Goal: Complete application form

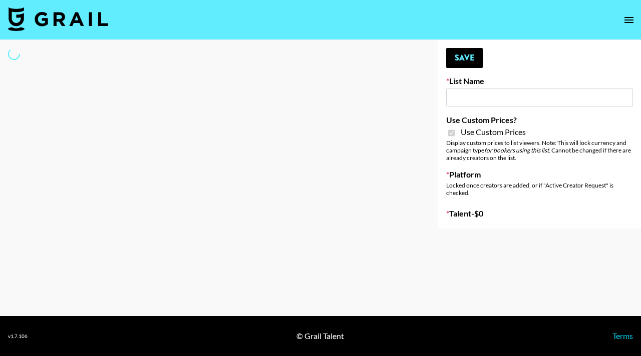
type input "[PERSON_NAME] AI"
checkbox input "true"
select select "Brand"
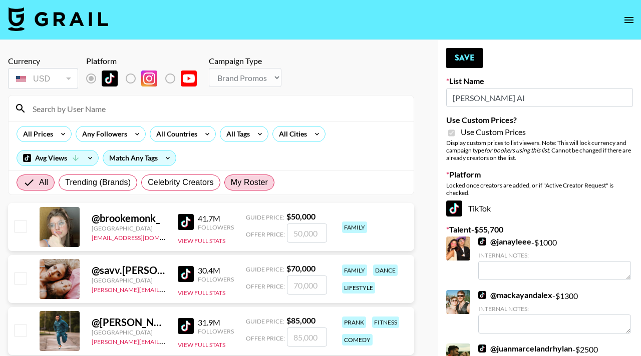
click at [255, 180] on span "My Roster" at bounding box center [249, 183] width 37 height 12
click at [231, 183] on input "My Roster" at bounding box center [231, 183] width 0 height 0
radio input "true"
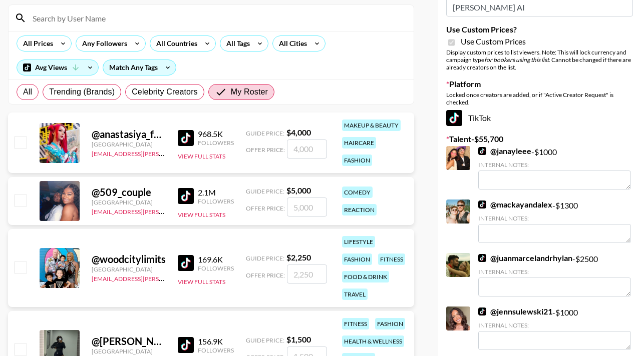
scroll to position [99, 0]
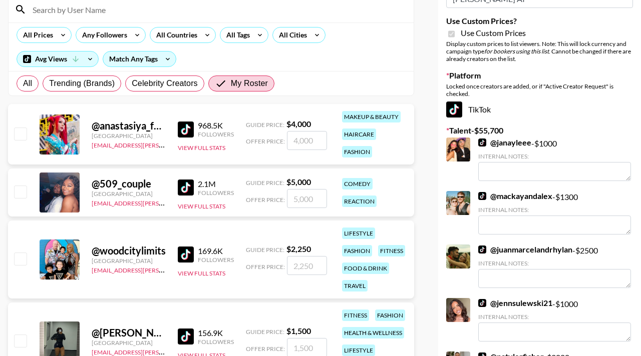
click at [26, 131] on input "checkbox" at bounding box center [20, 134] width 12 height 12
checkbox input "true"
type input "4000"
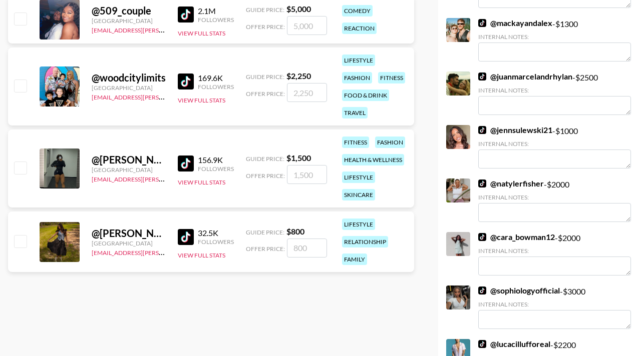
scroll to position [269, 0]
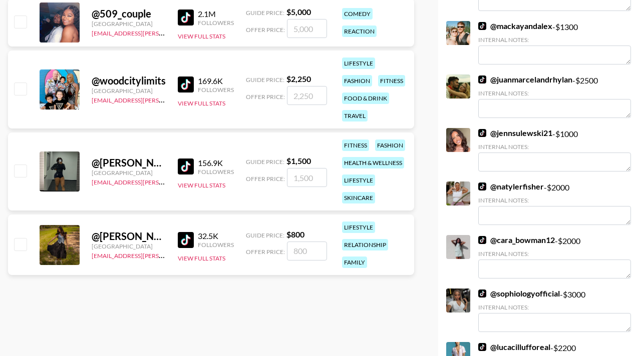
click at [29, 243] on div "@ kaitlyn.drew United States hadlea.lindstrom@grail-talent.com 32.5K Followers …" at bounding box center [211, 245] width 406 height 61
click at [22, 242] on input "checkbox" at bounding box center [20, 244] width 12 height 12
checkbox input "true"
type input "800"
click at [26, 171] on input "checkbox" at bounding box center [20, 171] width 12 height 12
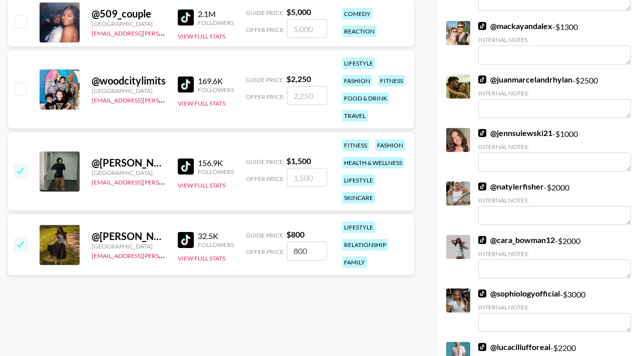
checkbox input "true"
type input "1500"
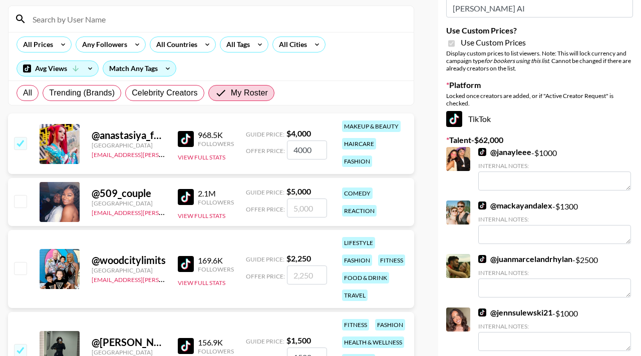
scroll to position [81, 0]
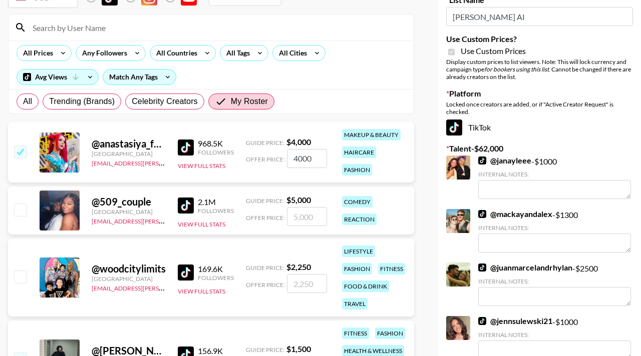
click at [20, 266] on div "@ woodcitylimits United States hadlea.lindstrom@grail-talent.com 169.6K Followe…" at bounding box center [211, 278] width 406 height 78
click at [21, 274] on input "checkbox" at bounding box center [20, 277] width 12 height 12
checkbox input "true"
type input "2250"
click at [23, 209] on input "checkbox" at bounding box center [20, 210] width 12 height 12
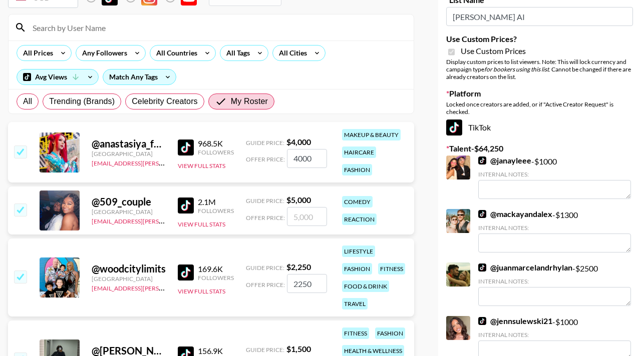
checkbox input "true"
type input "5000"
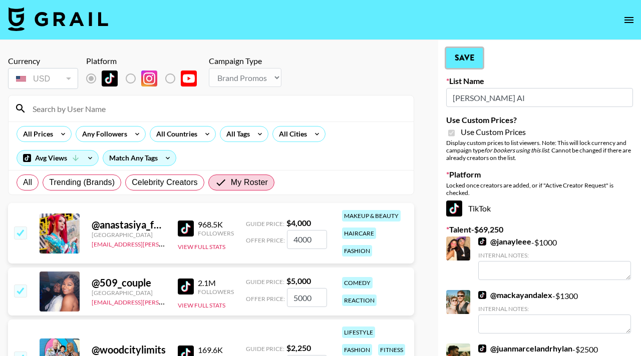
click at [473, 58] on button "Save" at bounding box center [464, 58] width 37 height 20
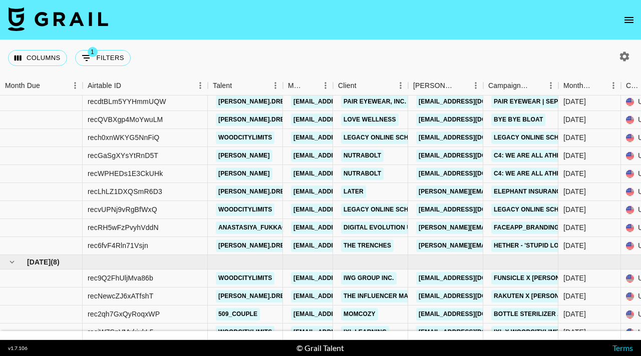
scroll to position [273, 0]
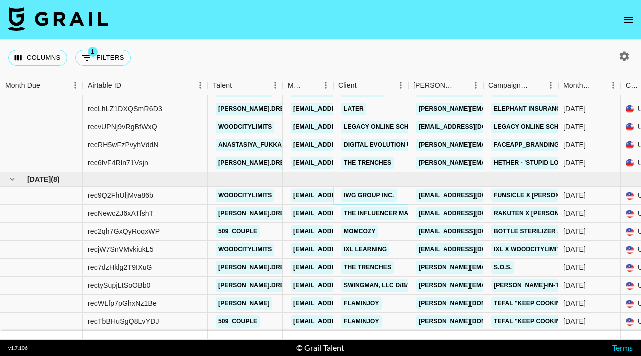
click at [370, 196] on link "IWG Group Inc." at bounding box center [369, 196] width 56 height 13
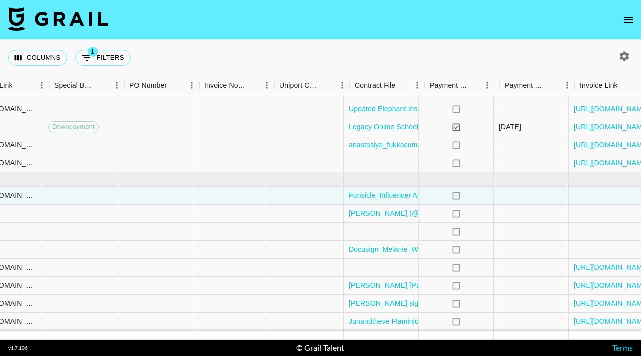
scroll to position [273, 1021]
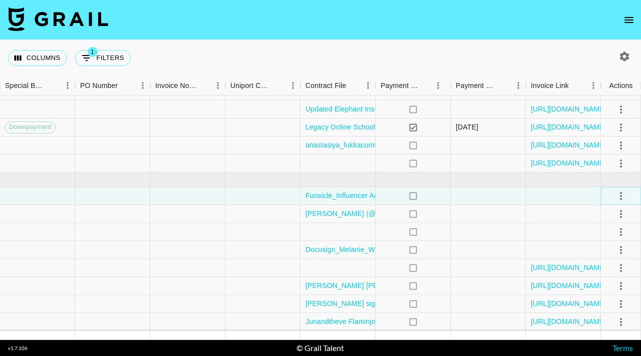
click at [618, 194] on icon "select merge strategy" at bounding box center [621, 196] width 12 height 12
click at [596, 289] on div "Approve" at bounding box center [599, 290] width 31 height 12
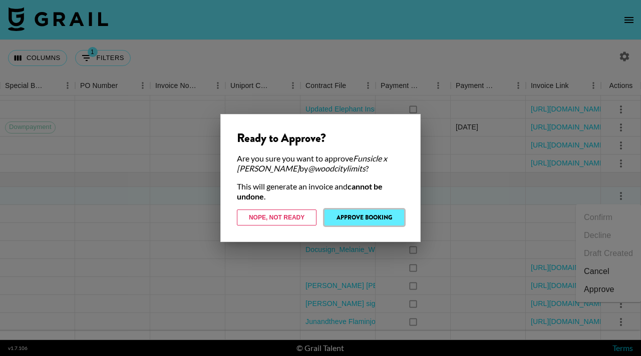
click at [361, 213] on button "Approve Booking" at bounding box center [364, 218] width 80 height 16
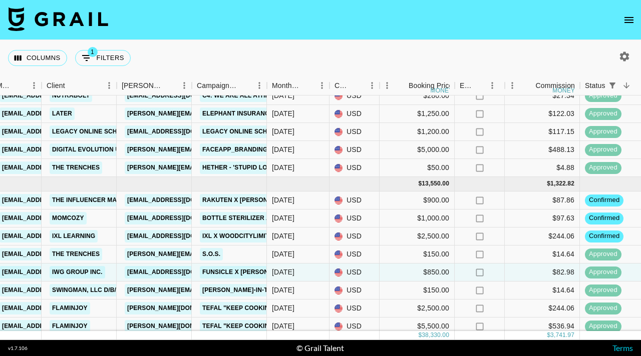
scroll to position [273, 291]
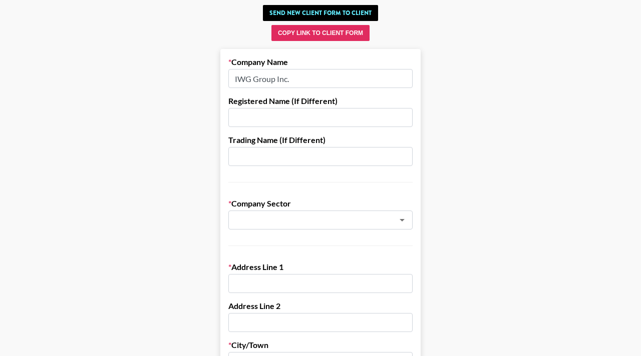
scroll to position [57, 0]
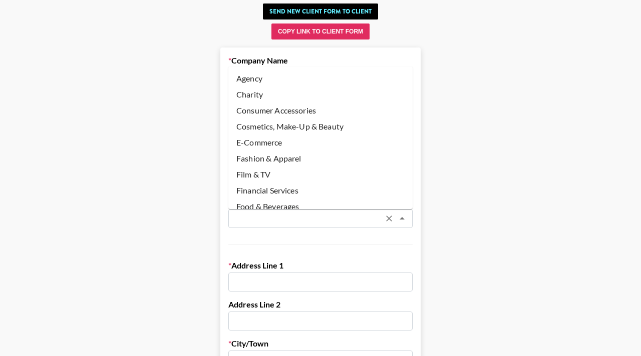
click at [317, 220] on input "text" at bounding box center [307, 219] width 146 height 12
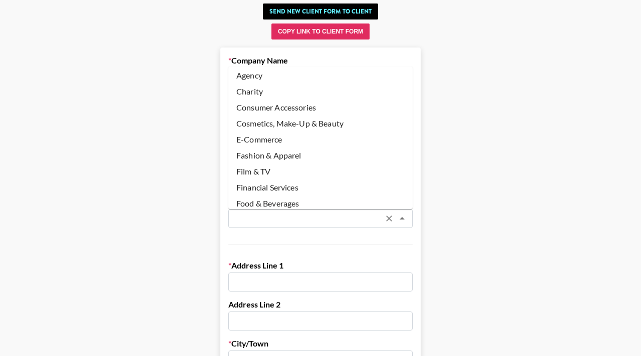
click at [309, 82] on li "Agency" at bounding box center [320, 76] width 184 height 16
type input "Agency"
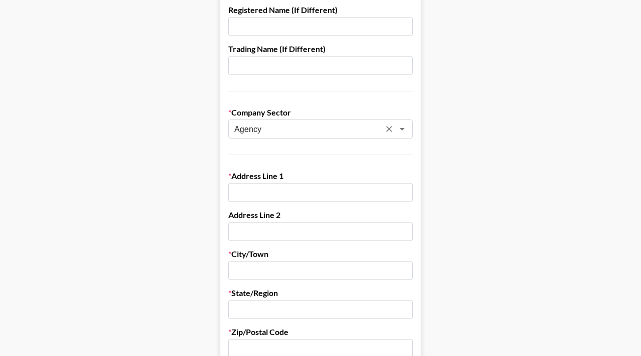
scroll to position [154, 0]
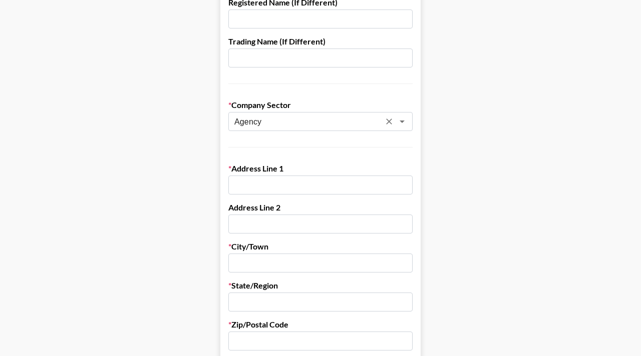
click at [284, 178] on input "text" at bounding box center [320, 185] width 184 height 19
type input "[STREET_ADDRESS]"
click at [253, 263] on input "text" at bounding box center [320, 263] width 184 height 19
type input "[GEOGRAPHIC_DATA]"
click at [264, 293] on input "text" at bounding box center [320, 302] width 184 height 19
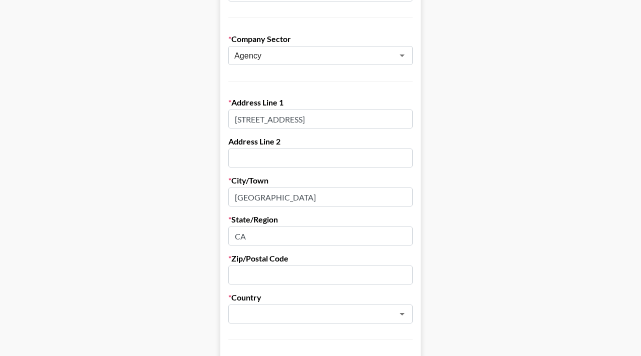
scroll to position [226, 0]
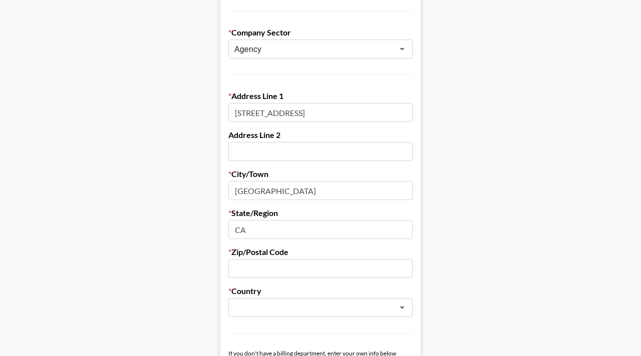
type input "CA"
click at [239, 272] on input "text" at bounding box center [320, 268] width 184 height 19
type input "90048"
click at [251, 308] on input "text" at bounding box center [307, 308] width 146 height 12
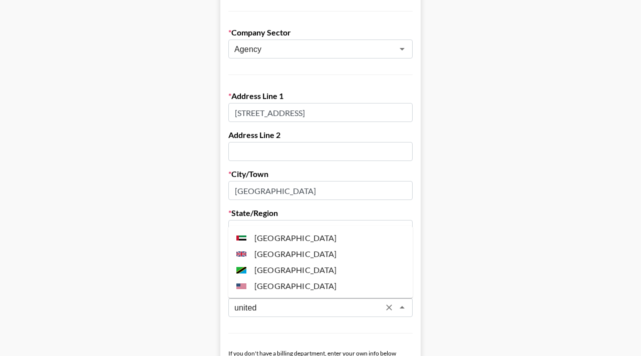
click at [302, 282] on li "[GEOGRAPHIC_DATA]" at bounding box center [320, 286] width 184 height 16
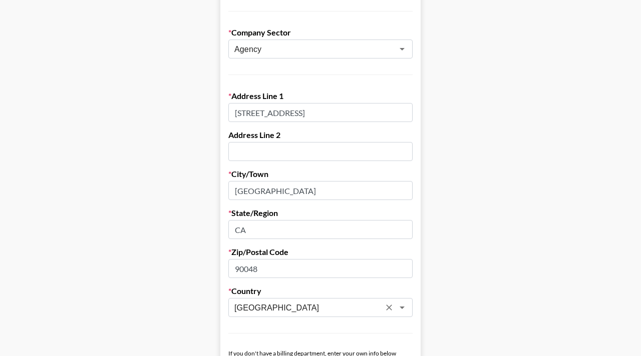
type input "[GEOGRAPHIC_DATA]"
click at [530, 235] on main "Send New Client Form to Client Copy Link to Client Form Company Name IWG Group …" at bounding box center [320, 345] width 625 height 1031
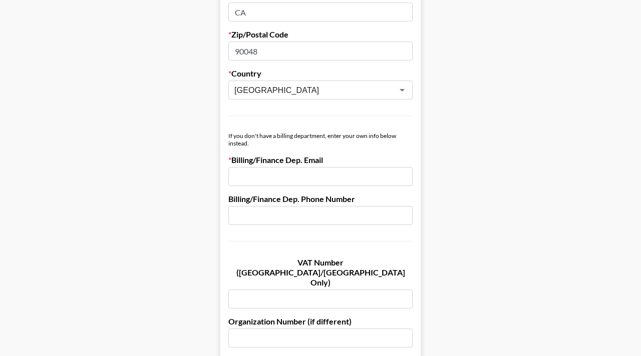
scroll to position [448, 0]
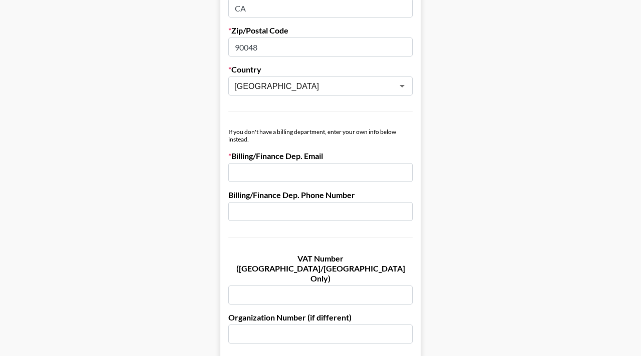
click at [367, 173] on input "email" at bounding box center [320, 172] width 184 height 19
click at [503, 140] on main "Send New Client Form to Client Copy Link to Client Form Company Name IWG Group …" at bounding box center [320, 123] width 625 height 1031
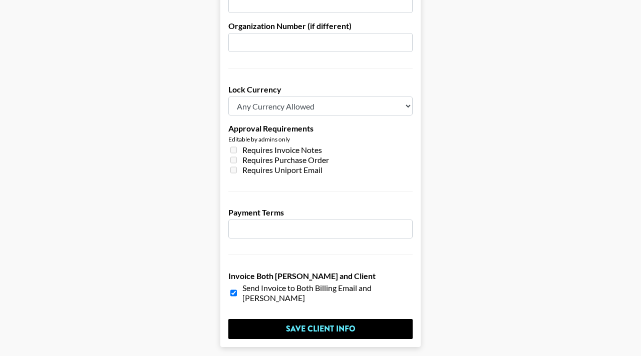
scroll to position [737, 0]
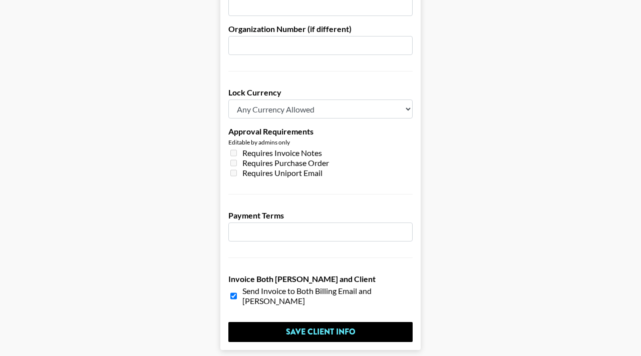
click at [336, 223] on input "number" at bounding box center [320, 232] width 184 height 19
type input "30"
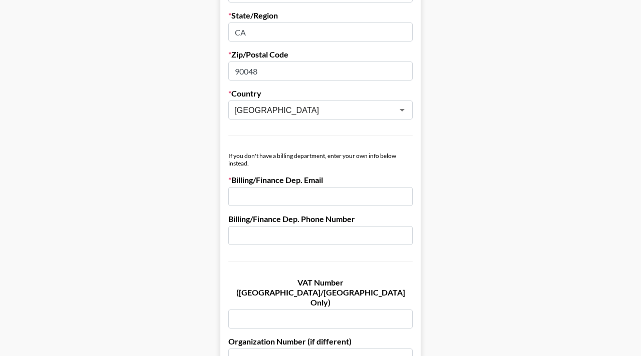
scroll to position [413, 0]
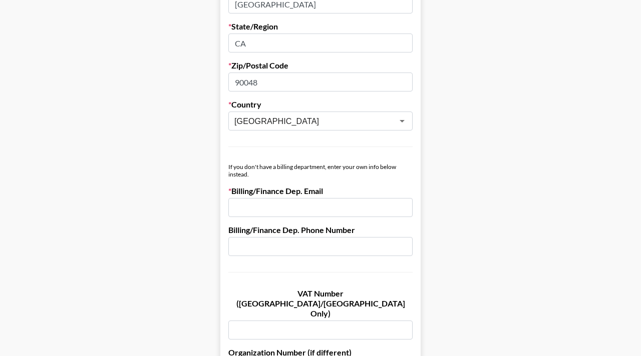
click at [333, 202] on input "email" at bounding box center [320, 207] width 184 height 19
paste input "[EMAIL_ADDRESS][DOMAIN_NAME]"
type input "[EMAIL_ADDRESS][DOMAIN_NAME]"
click at [468, 176] on main "Send New Client Form to Client Copy Link to Client Form Company Name IWG Group …" at bounding box center [320, 158] width 625 height 1031
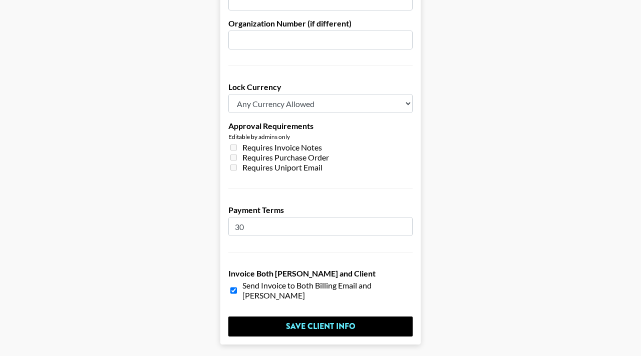
scroll to position [767, 0]
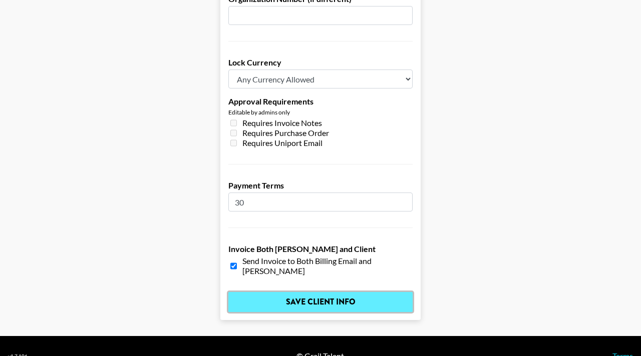
click at [349, 292] on input "Save Client Info" at bounding box center [320, 302] width 184 height 20
